Goal: Entertainment & Leisure: Browse casually

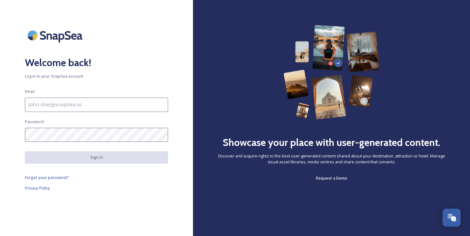
click at [101, 102] on input at bounding box center [96, 104] width 143 height 14
paste input "[PERSON_NAME][EMAIL_ADDRESS][PERSON_NAME][DOMAIN_NAME]"
type input "[PERSON_NAME][EMAIL_ADDRESS][PERSON_NAME][DOMAIN_NAME]"
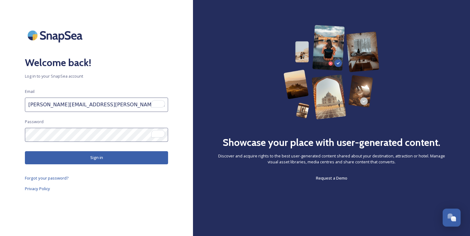
click at [81, 160] on button "Sign in" at bounding box center [96, 157] width 143 height 13
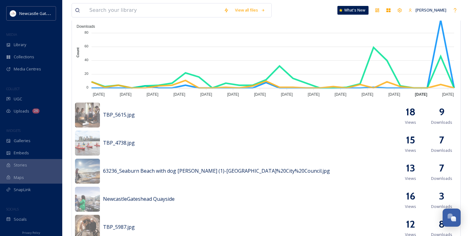
scroll to position [215, 0]
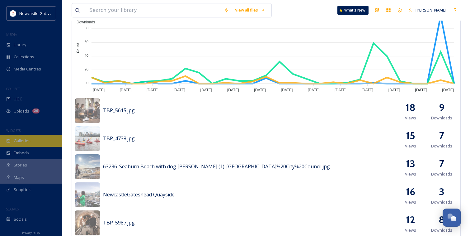
click at [28, 141] on span "Galleries" at bounding box center [22, 141] width 17 height 6
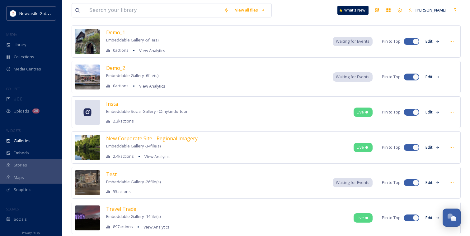
scroll to position [34, 0]
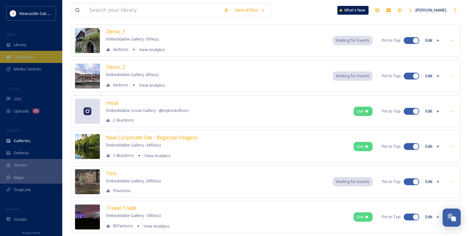
click at [15, 54] on span "Collections" at bounding box center [24, 57] width 21 height 6
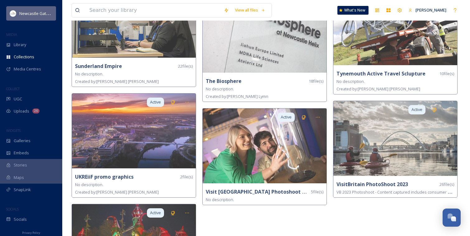
scroll to position [1288, 0]
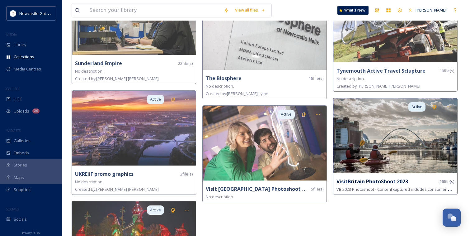
click at [383, 143] on img at bounding box center [395, 135] width 124 height 75
click at [385, 142] on img at bounding box center [395, 135] width 124 height 75
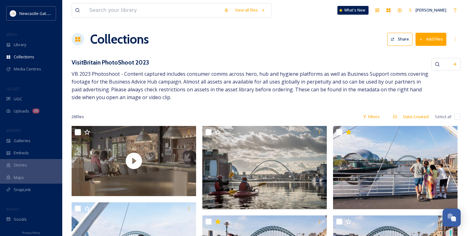
click at [103, 38] on h1 "Collections" at bounding box center [119, 39] width 59 height 19
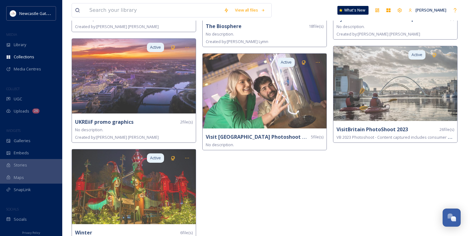
scroll to position [1340, 0]
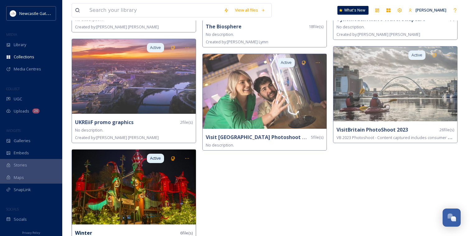
click at [178, 187] on img at bounding box center [134, 186] width 124 height 75
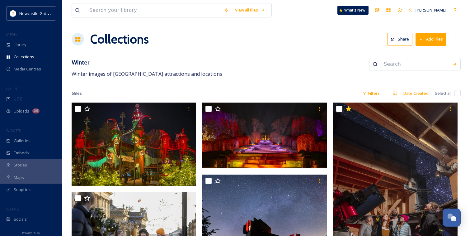
click at [94, 38] on h1 "Collections" at bounding box center [119, 39] width 59 height 19
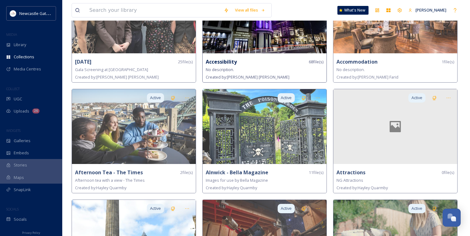
scroll to position [90, 0]
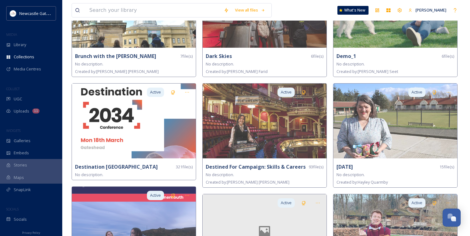
scroll to position [317, 0]
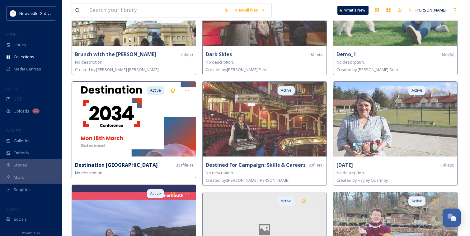
click at [180, 120] on img at bounding box center [134, 119] width 124 height 75
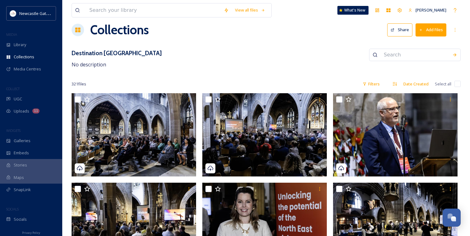
scroll to position [13, 0]
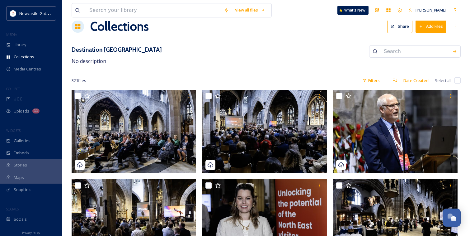
click at [258, 51] on div "Destination North East England No description" at bounding box center [266, 55] width 389 height 20
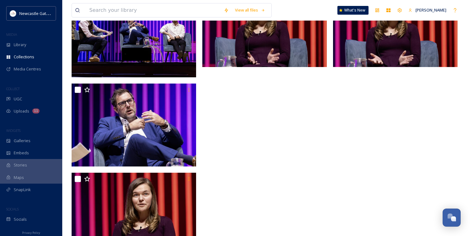
scroll to position [4755, 0]
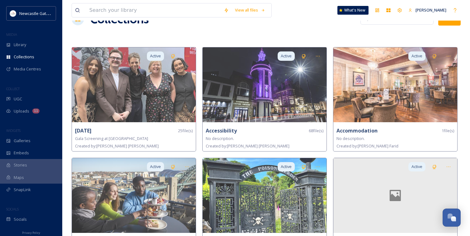
scroll to position [19, 0]
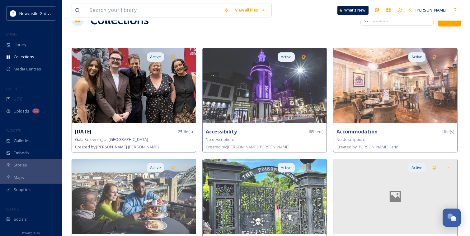
click at [147, 82] on img at bounding box center [134, 85] width 124 height 75
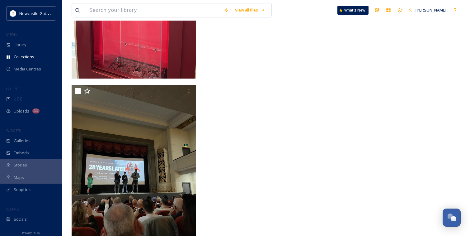
scroll to position [1465, 0]
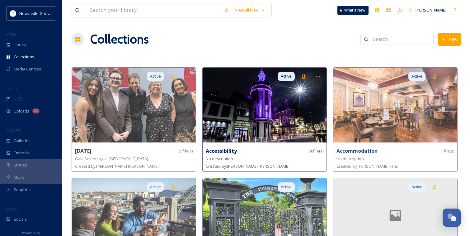
click at [290, 106] on img at bounding box center [265, 105] width 124 height 75
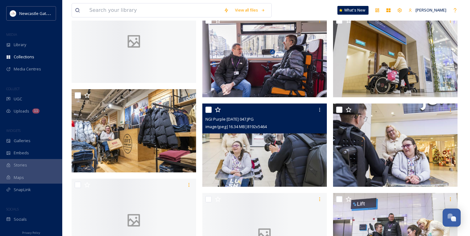
scroll to position [729, 0]
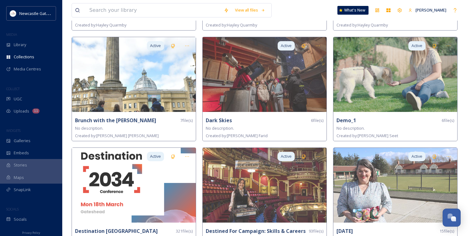
scroll to position [256, 0]
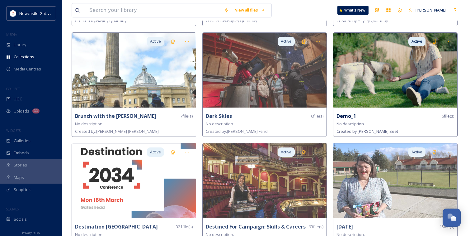
click at [355, 92] on img at bounding box center [395, 70] width 124 height 75
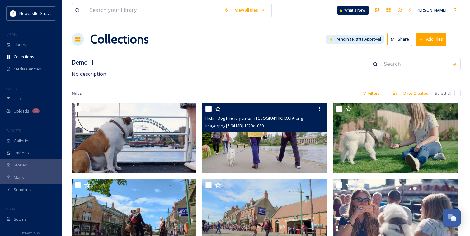
scroll to position [16, 0]
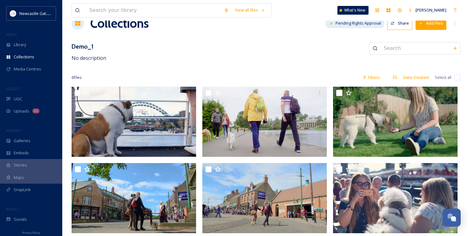
click at [108, 25] on h1 "Collections" at bounding box center [119, 23] width 59 height 19
